Goal: Obtain resource: Download file/media

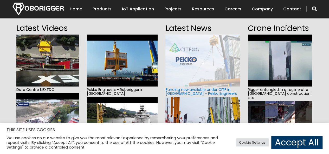
scroll to position [119, 0]
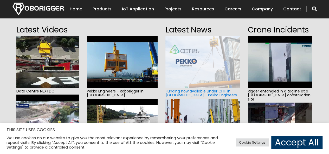
click at [104, 66] on img at bounding box center [122, 62] width 71 height 52
click at [278, 119] on img at bounding box center [280, 129] width 64 height 52
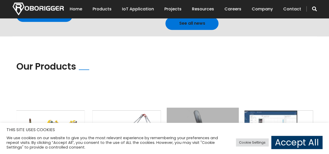
scroll to position [375, 0]
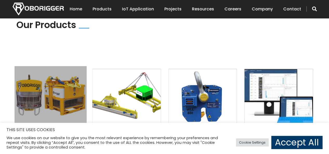
click at [59, 88] on img at bounding box center [51, 95] width 72 height 58
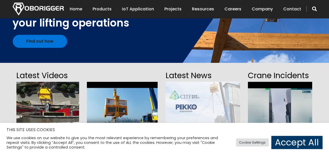
scroll to position [70, 0]
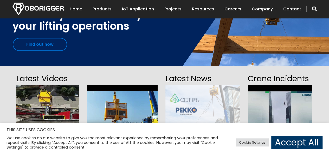
click at [63, 45] on link "Find out how" at bounding box center [40, 44] width 54 height 13
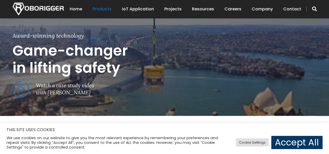
scroll to position [273, 0]
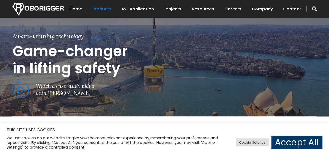
click at [139, 82] on section "Award-winning technology Game-changer in lifting safety Watch a case study vide…" at bounding box center [164, 65] width 329 height 104
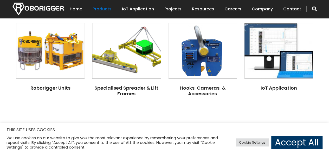
scroll to position [440, 0]
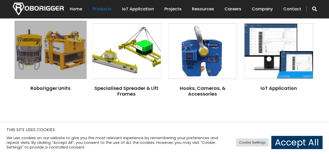
click at [63, 60] on img at bounding box center [51, 50] width 72 height 58
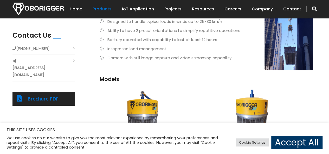
scroll to position [214, 0]
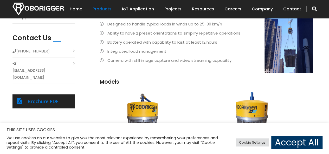
click at [280, 46] on ul "Wireless remote control with 100m min range Designed to handle typical loads in…" at bounding box center [206, 37] width 213 height 53
click at [55, 94] on div "Brochure PDF" at bounding box center [43, 101] width 62 height 14
click at [30, 98] on link "Brochure PDF" at bounding box center [43, 101] width 31 height 6
